Goal: Task Accomplishment & Management: Use online tool/utility

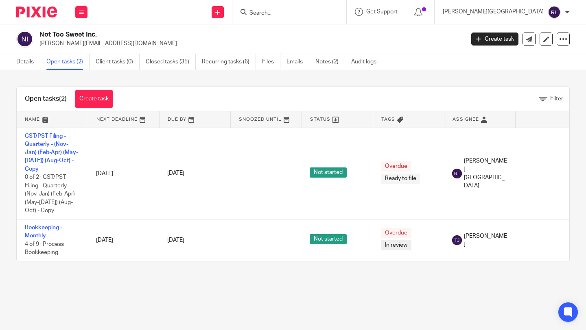
click at [297, 62] on link "Emails" at bounding box center [297, 62] width 23 height 16
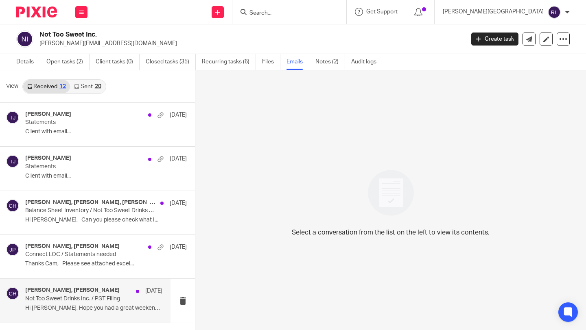
click at [78, 307] on p "Hi Kim, Hope you had a great weekend, ..." at bounding box center [93, 308] width 137 height 7
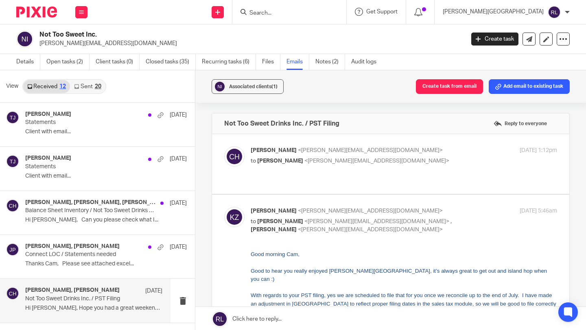
click at [410, 169] on div "Cam Hoffmann <c.hoffmann@nottoosweetdrinks.ca> to Kim Zimmerman <kim@nanaimoboo…" at bounding box center [390, 163] width 333 height 35
click at [409, 155] on div "Cam Hoffmann <c.hoffmann@nottoosweetdrinks.ca> to Kim Zimmerman <kim@nanaimoboo…" at bounding box center [353, 155] width 204 height 19
checkbox input "true"
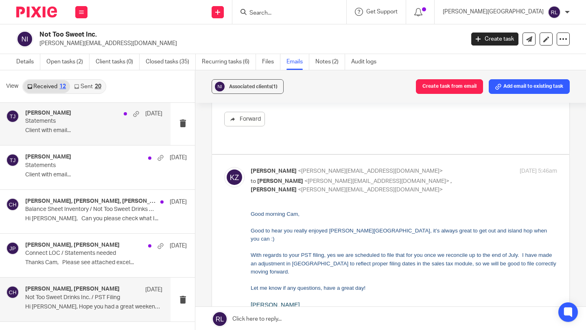
scroll to position [2, 0]
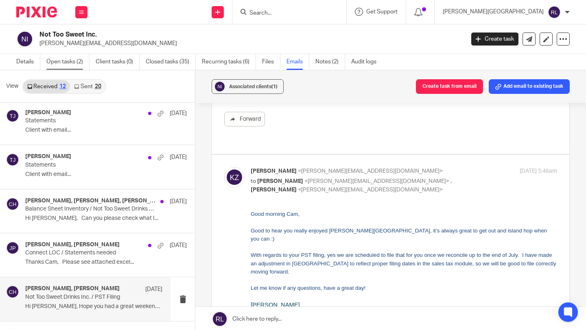
click at [68, 61] on link "Open tasks (2)" at bounding box center [67, 62] width 43 height 16
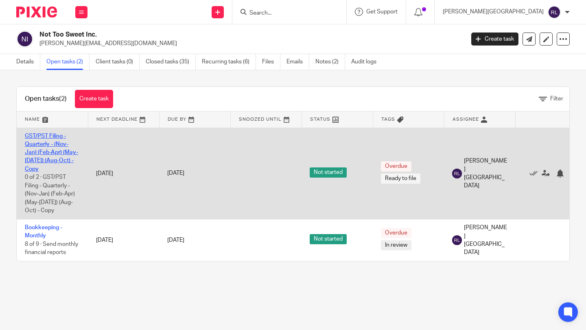
click at [34, 149] on link "GST/PST Filing - Quarterly - (Nov-Jan) (Feb-Apr) (May-[DATE]) (Aug-Oct) - Copy" at bounding box center [51, 152] width 53 height 39
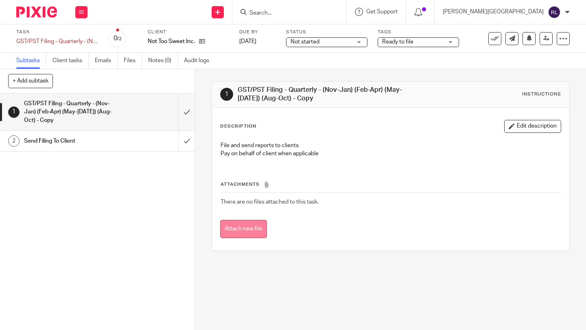
click at [251, 229] on button "Attach new file" at bounding box center [243, 229] width 47 height 18
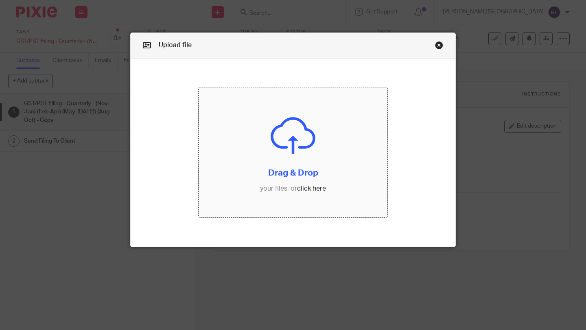
click at [306, 189] on input "file" at bounding box center [293, 152] width 189 height 130
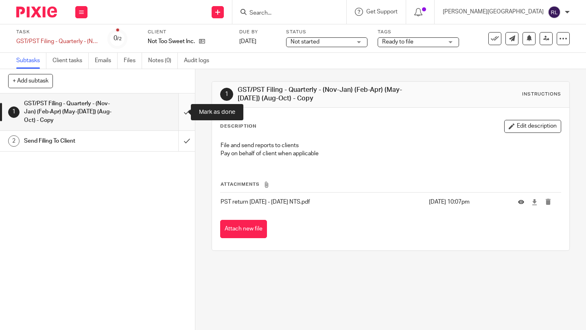
click at [171, 111] on input "submit" at bounding box center [97, 112] width 195 height 37
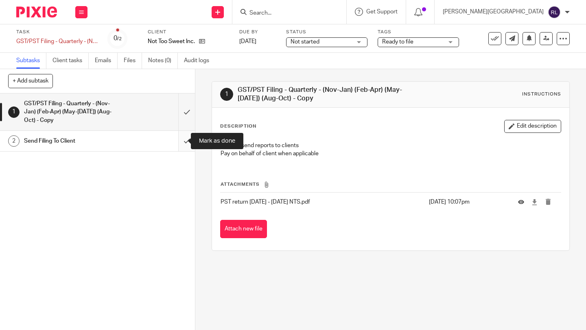
click at [179, 144] on input "submit" at bounding box center [97, 141] width 195 height 20
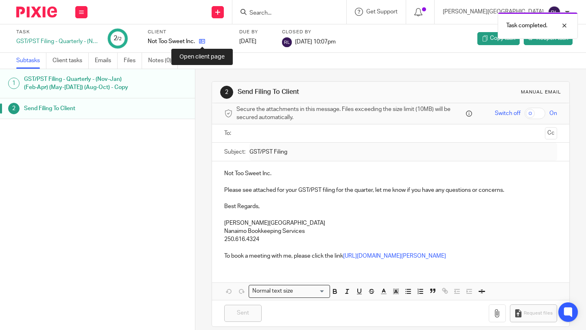
click at [202, 40] on icon at bounding box center [202, 41] width 6 height 6
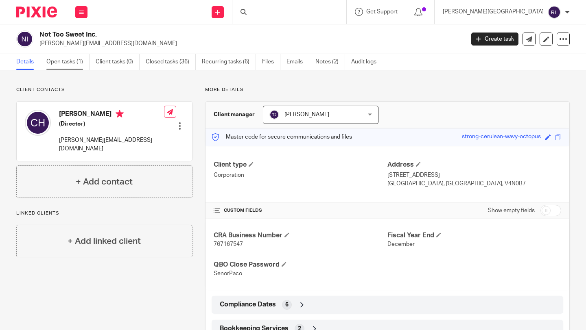
click at [65, 57] on link "Open tasks (1)" at bounding box center [67, 62] width 43 height 16
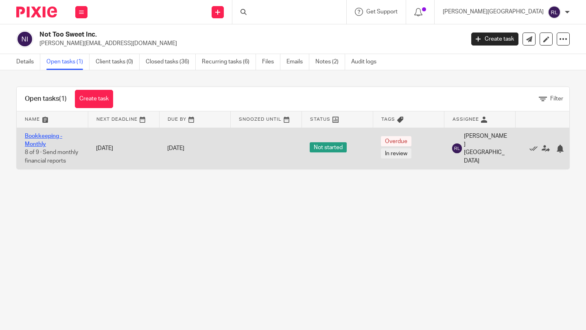
click at [51, 135] on link "Bookkeeping - Monthly" at bounding box center [43, 140] width 37 height 14
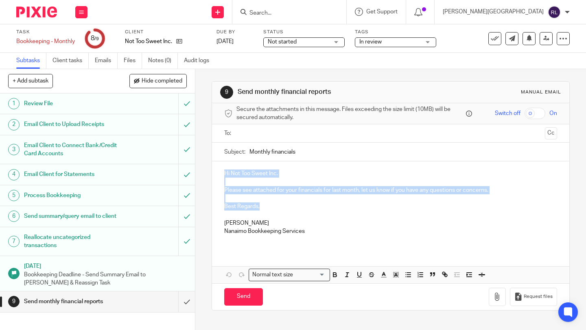
drag, startPoint x: 269, startPoint y: 208, endPoint x: 216, endPoint y: 176, distance: 62.1
click at [216, 176] on div "Hi Not Too Sweet Inc. Please see attached for your financials for last month, l…" at bounding box center [390, 206] width 357 height 88
copy div "Hi Not Too Sweet Inc. Please see attached for your financials for last month, l…"
